Goal: Find specific page/section: Find specific page/section

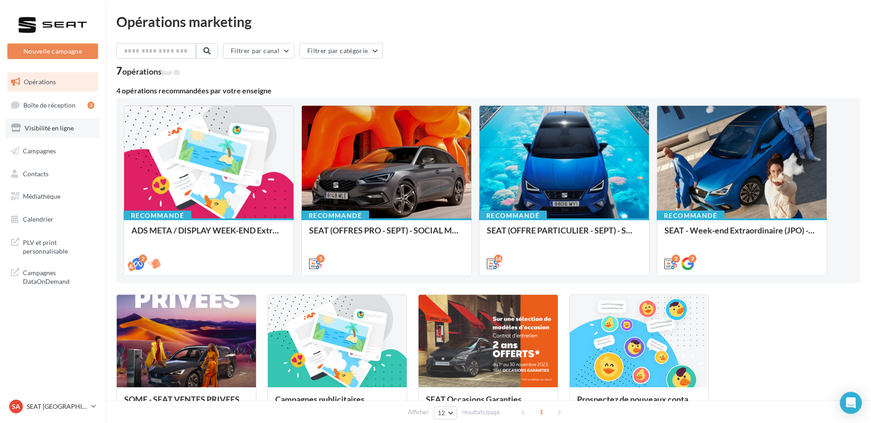
click at [59, 130] on span "Visibilité en ligne" at bounding box center [49, 128] width 49 height 8
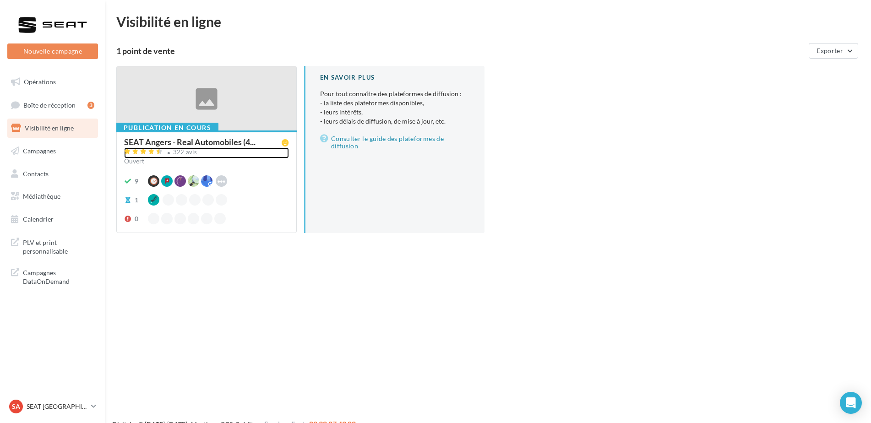
click at [176, 157] on div "322 avis" at bounding box center [206, 153] width 165 height 11
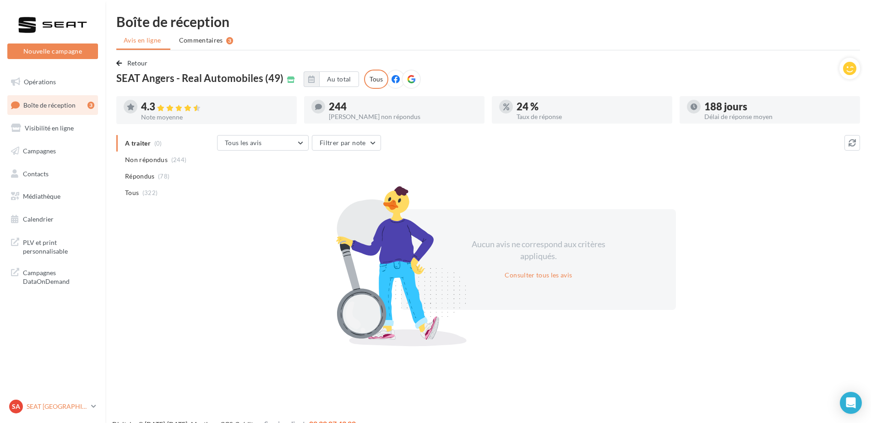
click at [71, 406] on p "SEAT [GEOGRAPHIC_DATA]" at bounding box center [57, 406] width 61 height 9
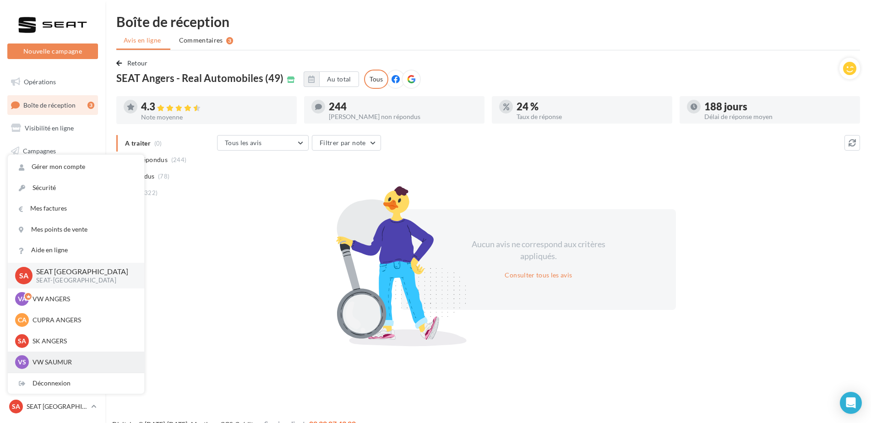
click at [81, 355] on div "VS VW SAUMUR vw-sau-tar" at bounding box center [76, 362] width 122 height 14
